Goal: Information Seeking & Learning: Learn about a topic

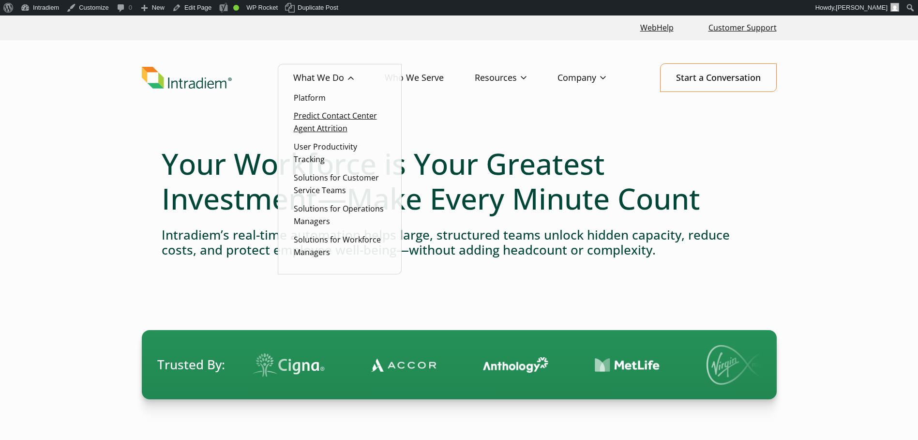
click at [322, 126] on link "Predict Contact Center Agent Attrition" at bounding box center [335, 121] width 83 height 23
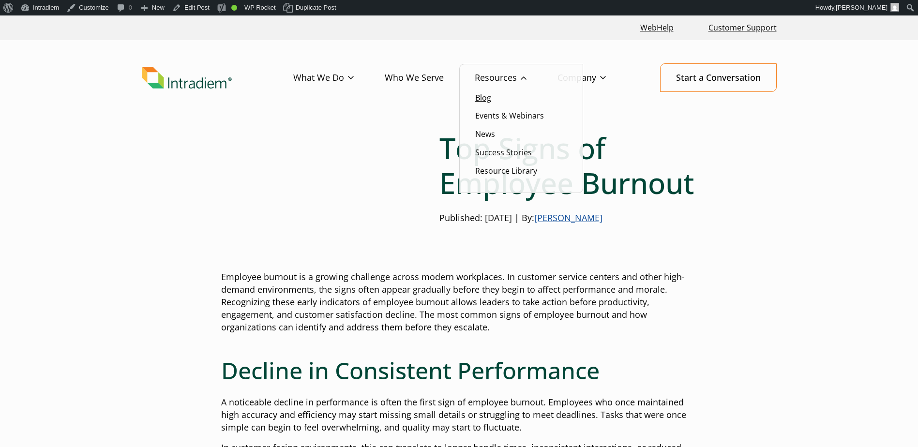
click at [490, 97] on link "Blog" at bounding box center [483, 97] width 16 height 11
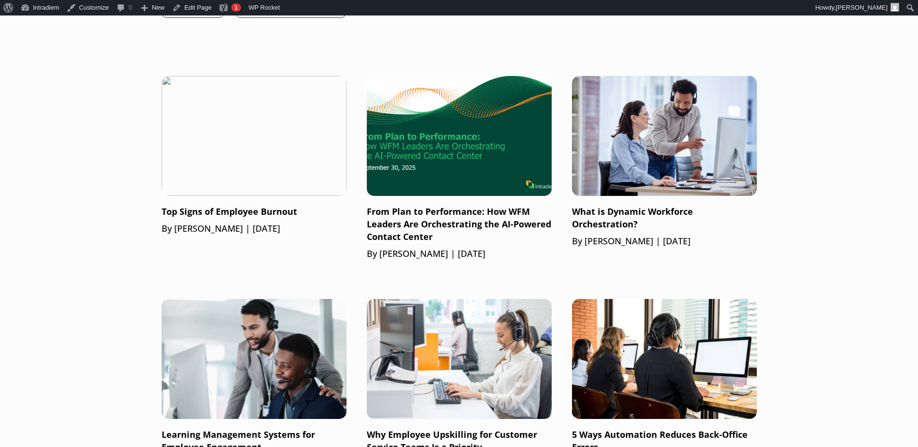
scroll to position [677, 0]
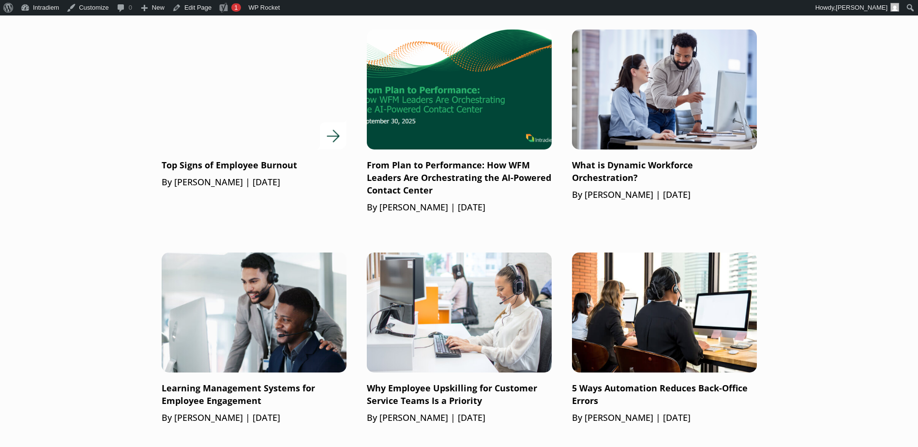
click at [322, 138] on div at bounding box center [254, 90] width 185 height 120
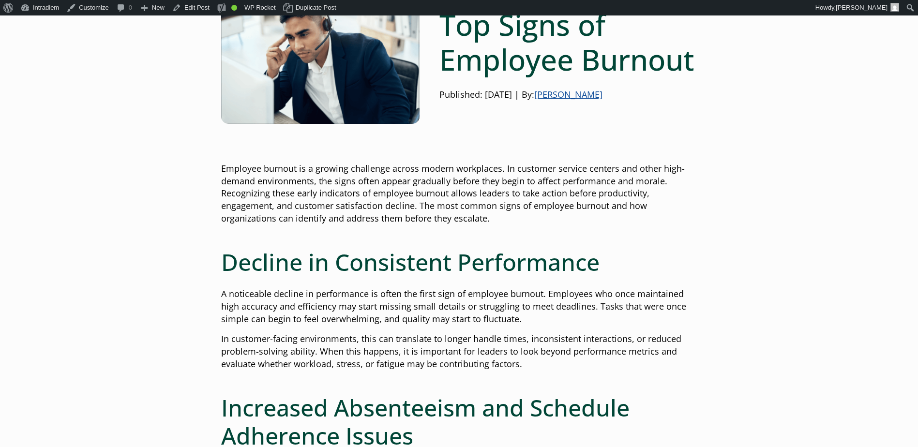
scroll to position [48, 0]
